Goal: Participate in discussion: Engage in conversation with other users on a specific topic

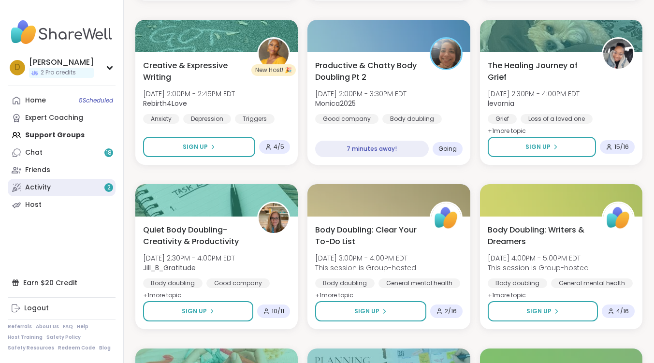
scroll to position [483, 0]
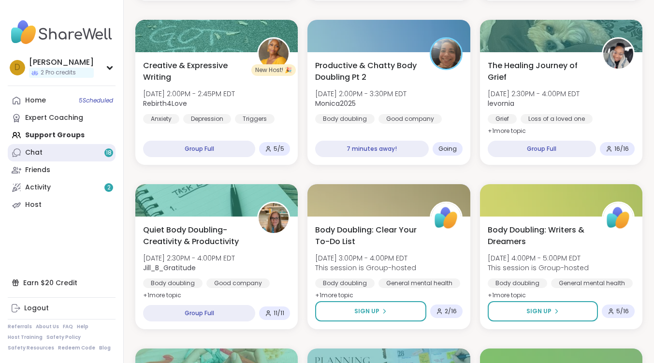
click at [49, 157] on link "Chat 18" at bounding box center [62, 152] width 108 height 17
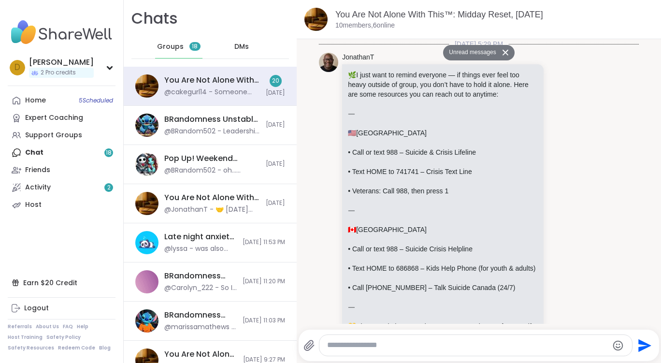
click at [242, 46] on span "DMs" at bounding box center [241, 47] width 14 height 10
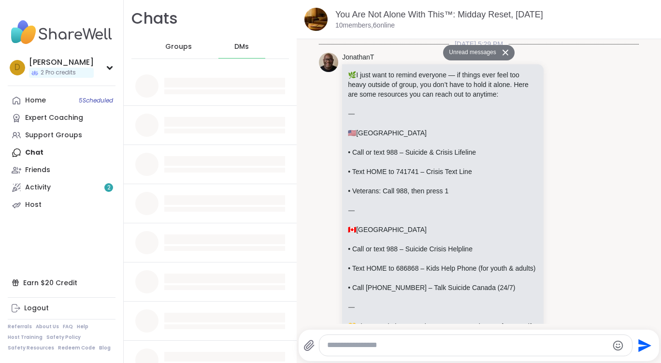
scroll to position [6254, 0]
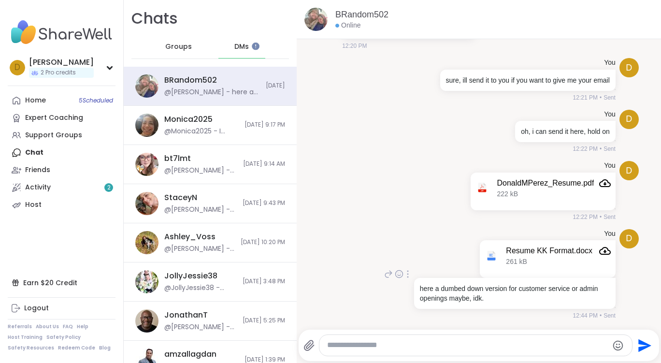
scroll to position [1336, 0]
click at [168, 45] on span "Groups" at bounding box center [171, 47] width 27 height 10
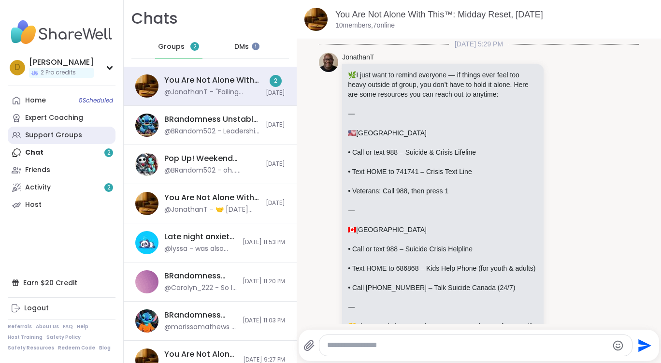
click at [54, 137] on div "Support Groups" at bounding box center [53, 135] width 57 height 10
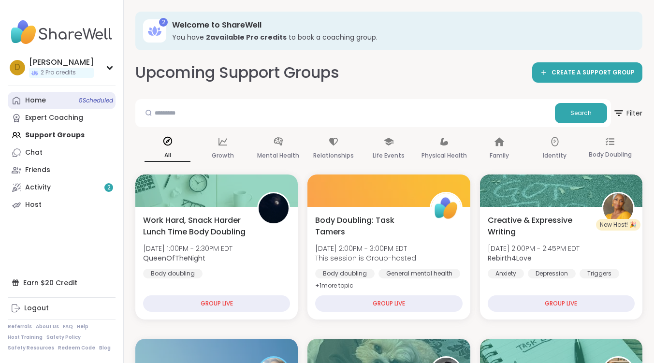
click at [44, 97] on div "Home 5 Scheduled" at bounding box center [35, 101] width 21 height 10
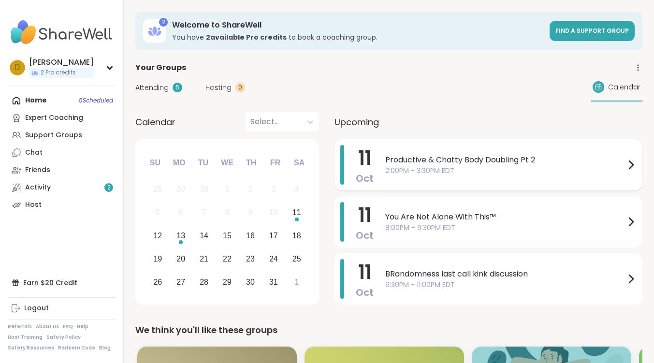
click at [447, 158] on span "Productive & Chatty Body Doubling Pt 2" at bounding box center [505, 160] width 240 height 12
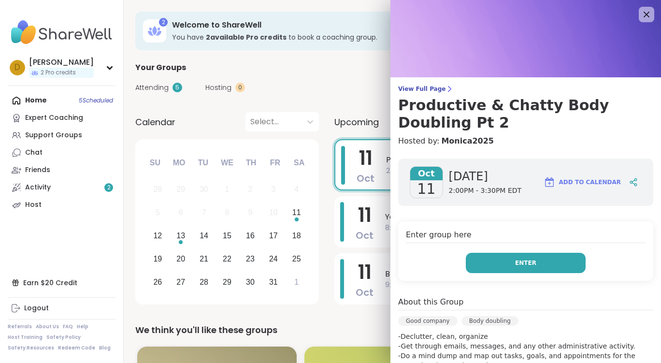
click at [515, 264] on span "Enter" at bounding box center [525, 262] width 21 height 9
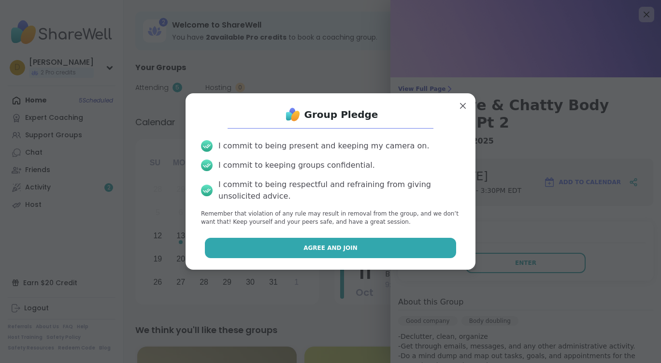
click at [293, 246] on button "Agree and Join" at bounding box center [331, 248] width 252 height 20
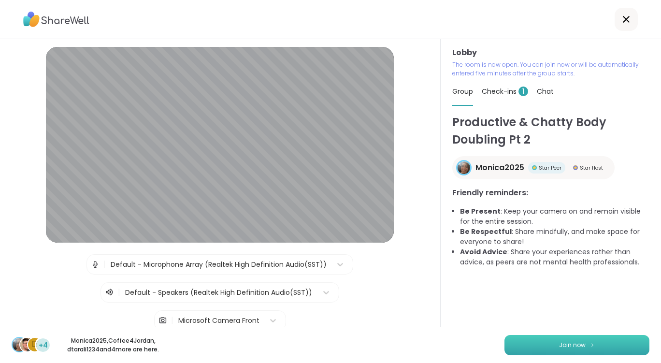
click at [562, 341] on span "Join now" at bounding box center [572, 345] width 27 height 9
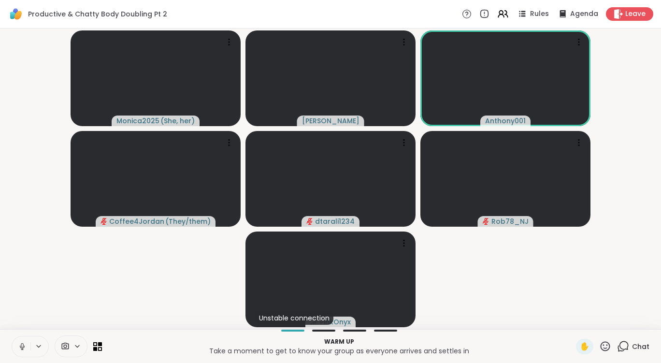
click at [25, 345] on icon at bounding box center [22, 346] width 9 height 9
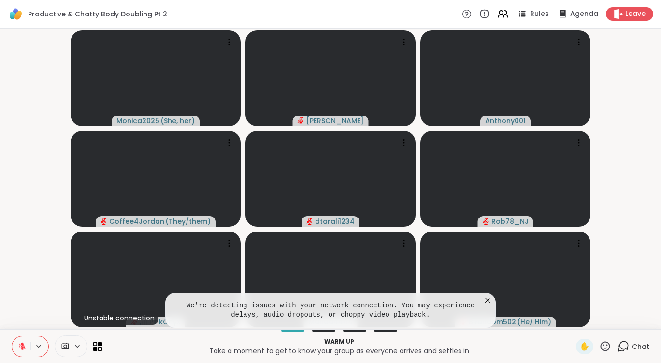
click at [487, 299] on icon at bounding box center [487, 300] width 5 height 5
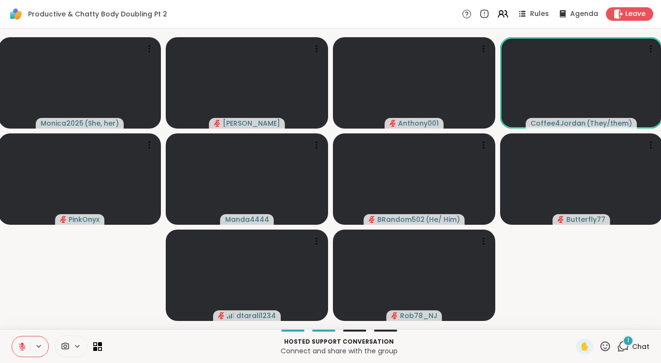
click at [79, 347] on icon at bounding box center [77, 346] width 8 height 8
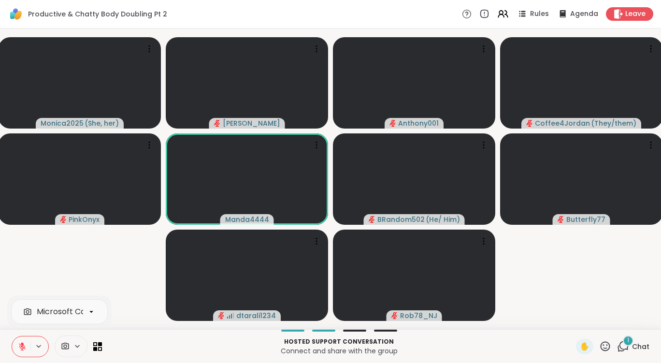
click at [79, 347] on icon at bounding box center [77, 346] width 8 height 8
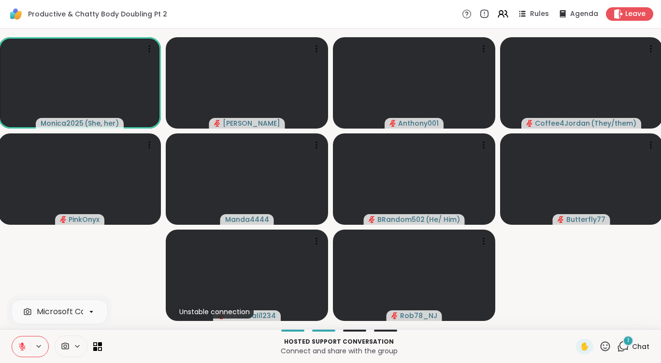
click at [22, 347] on icon at bounding box center [22, 346] width 7 height 7
click at [26, 349] on icon at bounding box center [22, 346] width 9 height 9
click at [76, 349] on icon at bounding box center [77, 346] width 8 height 8
click at [68, 344] on icon at bounding box center [65, 346] width 9 height 9
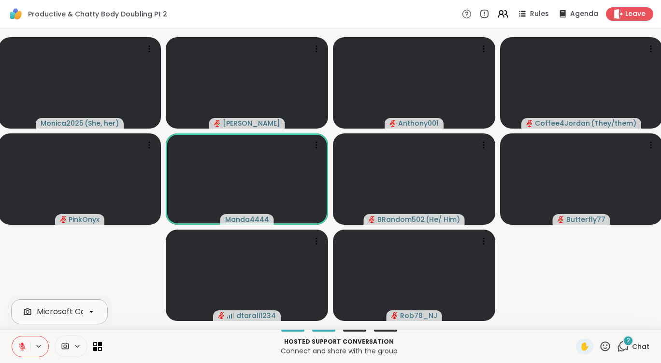
click at [95, 308] on icon at bounding box center [91, 311] width 9 height 9
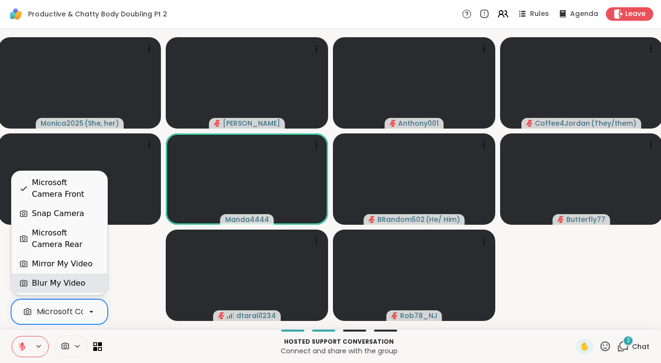
click at [73, 286] on div "Blur My Video" at bounding box center [58, 283] width 53 height 12
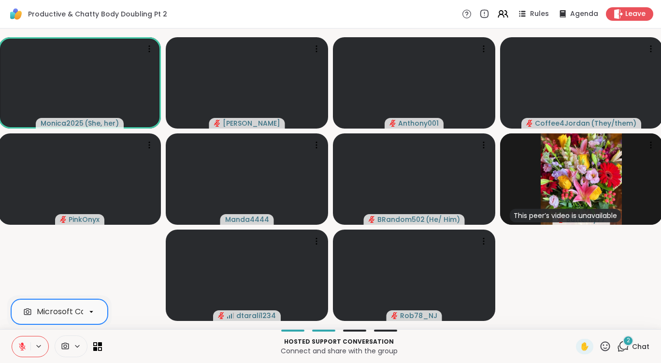
click at [94, 310] on icon at bounding box center [91, 311] width 9 height 9
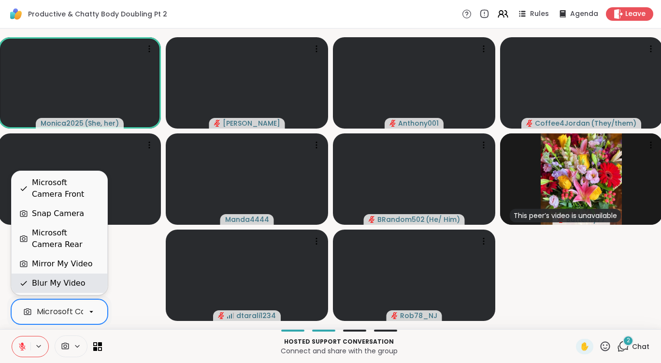
click at [59, 282] on div "Blur My Video" at bounding box center [58, 283] width 53 height 12
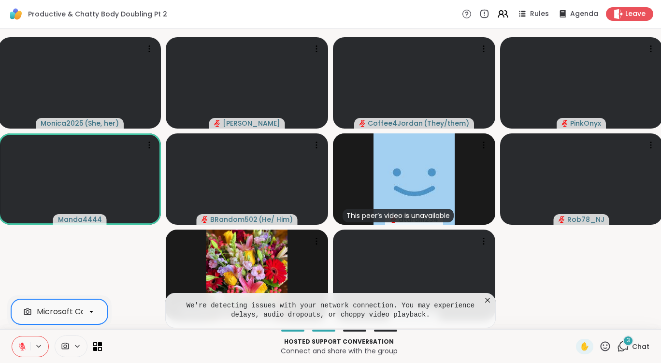
click at [487, 301] on icon at bounding box center [488, 300] width 10 height 10
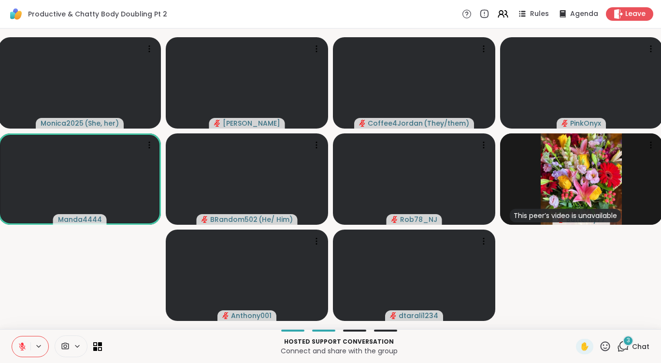
click at [627, 342] on span "3" at bounding box center [628, 340] width 3 height 8
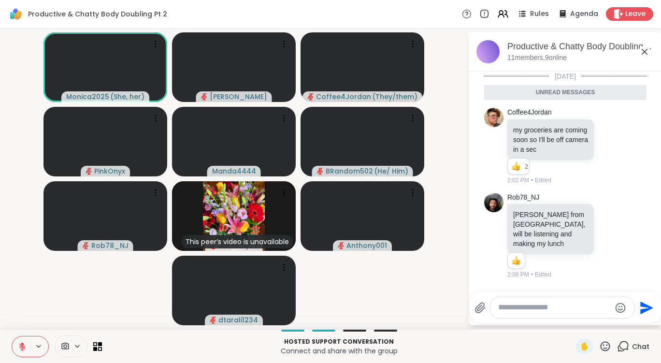
scroll to position [48, 0]
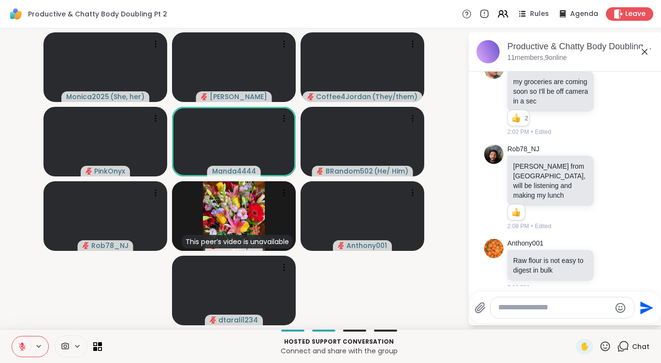
click at [644, 51] on icon at bounding box center [645, 52] width 6 height 6
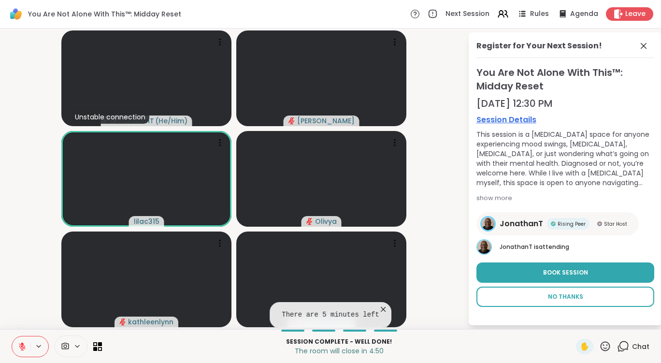
click at [578, 297] on span "No Thanks" at bounding box center [565, 296] width 35 height 9
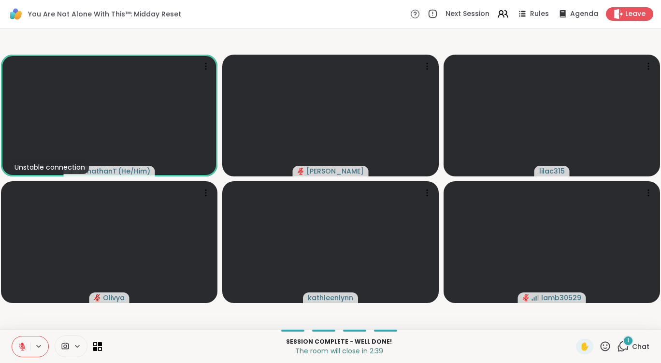
click at [617, 341] on icon at bounding box center [623, 346] width 12 height 12
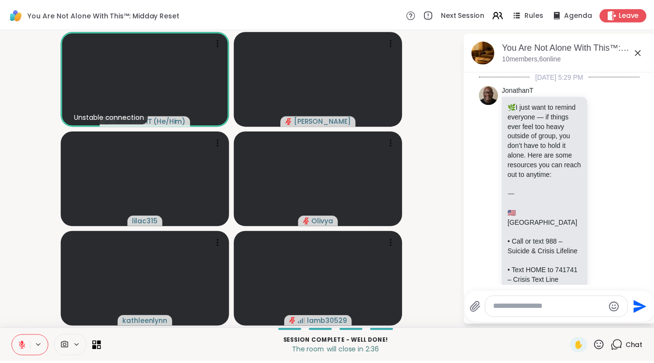
scroll to position [8791, 0]
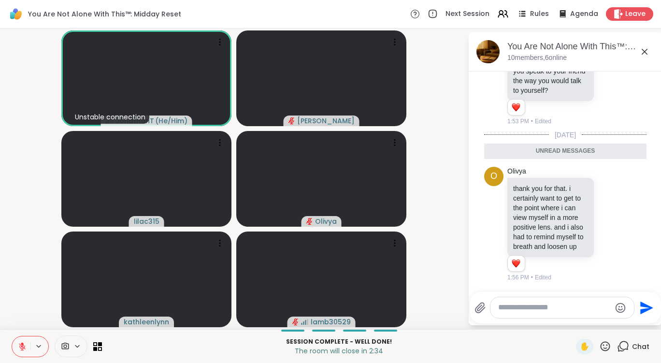
click at [644, 52] on icon at bounding box center [645, 52] width 6 height 6
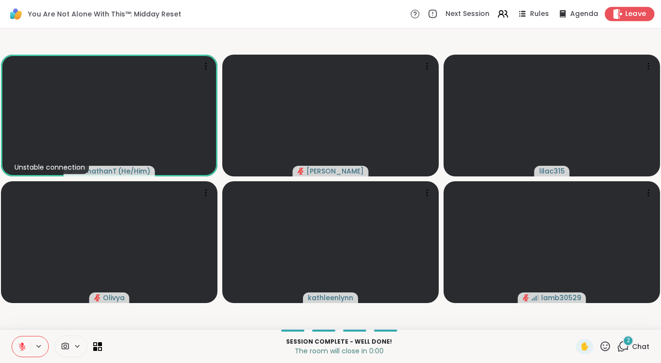
click at [625, 11] on span "Leave" at bounding box center [635, 14] width 21 height 10
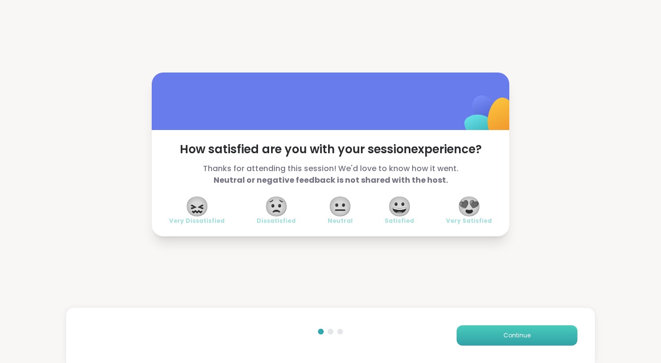
click at [528, 339] on button "Continue" at bounding box center [517, 335] width 121 height 20
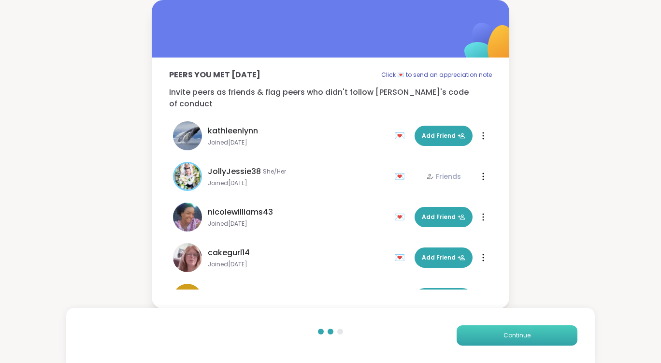
click at [524, 339] on span "Continue" at bounding box center [516, 335] width 27 height 9
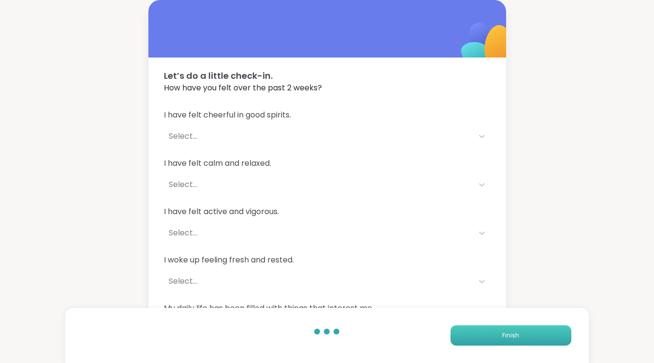
click at [524, 339] on button "Finish" at bounding box center [510, 335] width 121 height 20
